Goal: Task Accomplishment & Management: Use online tool/utility

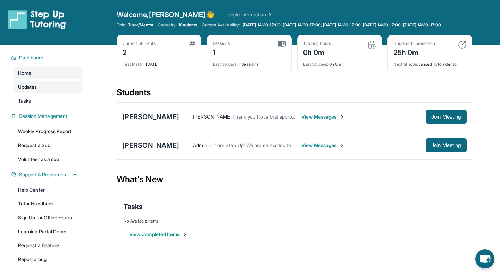
click at [31, 90] on span "Updates" at bounding box center [27, 86] width 19 height 7
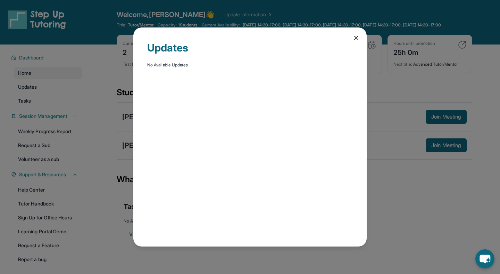
click at [30, 108] on div "Updates No Available Updates" at bounding box center [250, 137] width 500 height 274
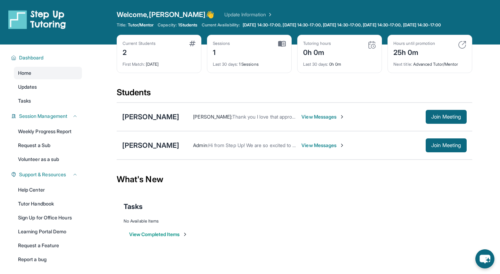
click at [30, 104] on span "Tasks" at bounding box center [24, 100] width 13 height 7
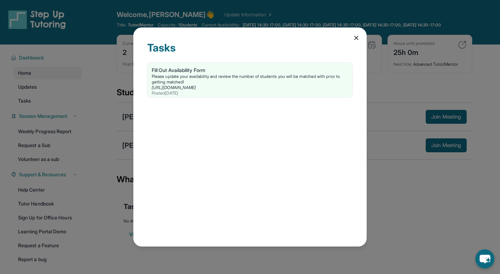
click at [354, 39] on icon at bounding box center [355, 37] width 3 height 3
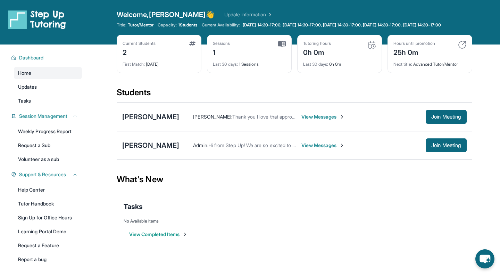
click at [284, 47] on img at bounding box center [282, 44] width 8 height 6
click at [241, 67] on div "Last 30 days : 1 Sessions" at bounding box center [249, 62] width 73 height 10
click at [224, 45] on div "Sessions 1 Last 30 days : 1 Sessions" at bounding box center [249, 54] width 85 height 38
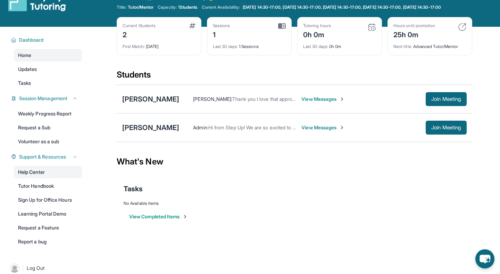
scroll to position [22, 0]
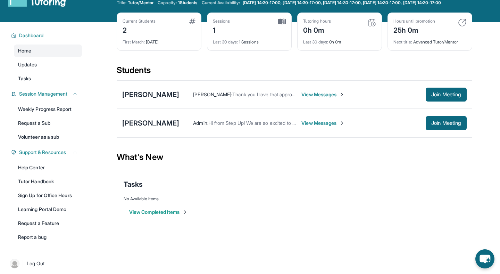
click at [151, 215] on button "View Completed Items" at bounding box center [158, 211] width 59 height 7
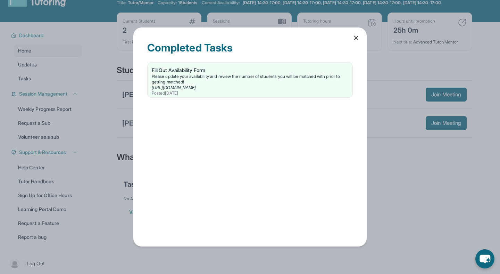
click at [357, 36] on icon at bounding box center [356, 37] width 7 height 7
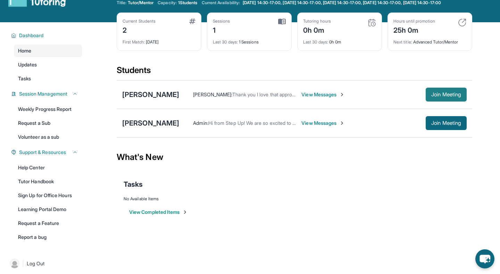
click at [441, 97] on span "Join Meeting" at bounding box center [446, 94] width 30 height 4
